Goal: Task Accomplishment & Management: Manage account settings

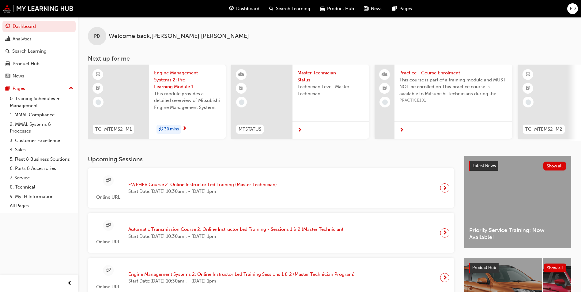
click at [570, 8] on span "PD" at bounding box center [573, 8] width 6 height 7
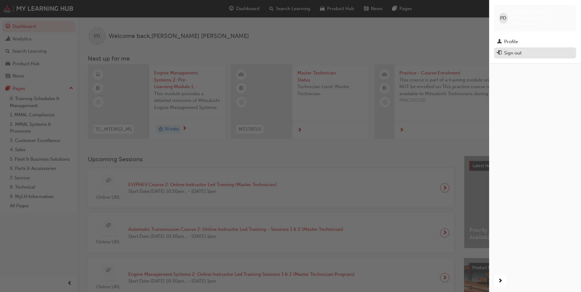
click at [517, 50] on div "Sign out" at bounding box center [512, 53] width 17 height 7
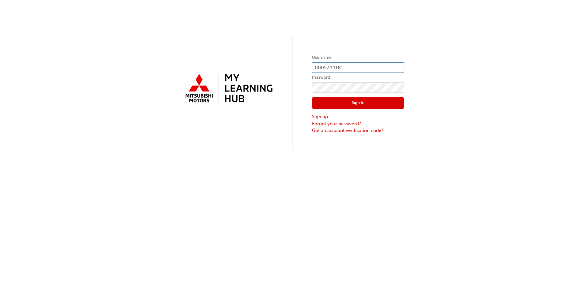
click at [344, 68] on input "0005744181" at bounding box center [358, 67] width 92 height 10
drag, startPoint x: 348, startPoint y: 67, endPoint x: 266, endPoint y: 70, distance: 82.4
click at [267, 69] on div "Username 0005744181 Password Sign In Sign up Forgot your password? Got an accou…" at bounding box center [293, 75] width 586 height 150
type input "0005784373"
click at [345, 103] on button "Sign In" at bounding box center [358, 103] width 92 height 12
